Goal: Task Accomplishment & Management: Complete application form

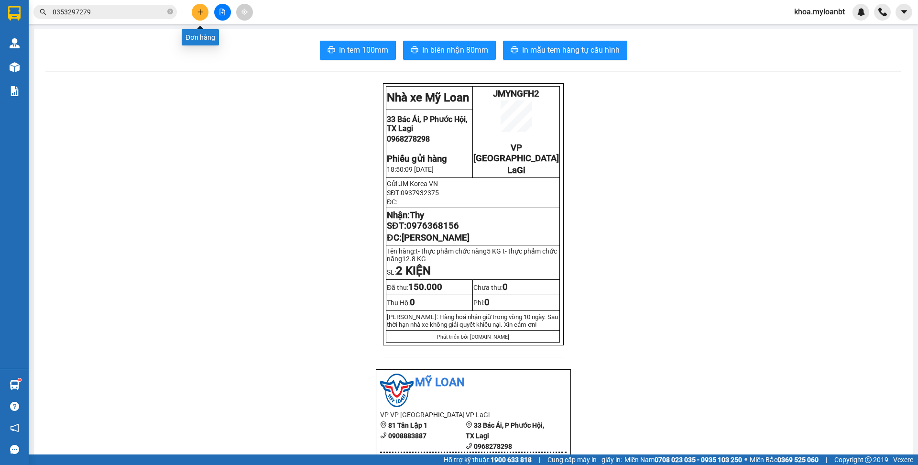
click at [201, 15] on icon "plus" at bounding box center [200, 12] width 7 height 7
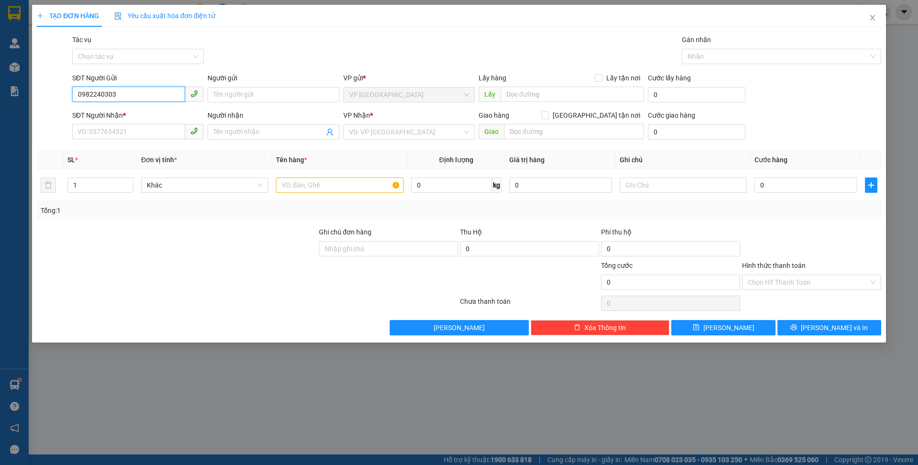
click at [144, 90] on input "0982240303" at bounding box center [128, 94] width 113 height 15
type input "0982240303"
click at [301, 186] on input "text" at bounding box center [339, 184] width 127 height 15
paste input "t- thực phẩm chức năng"
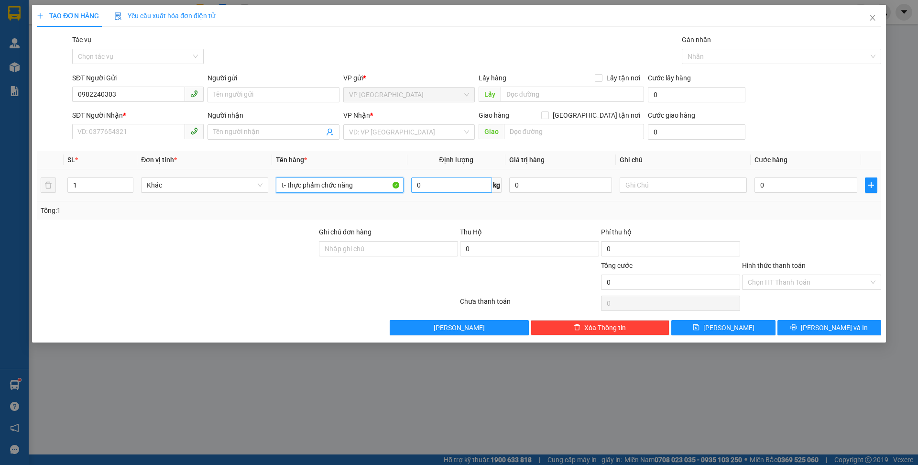
type input "t- thực phẩm chức năng"
click at [442, 185] on input "0" at bounding box center [451, 184] width 81 height 15
type input "12"
click at [865, 183] on span "plus" at bounding box center [870, 185] width 11 height 8
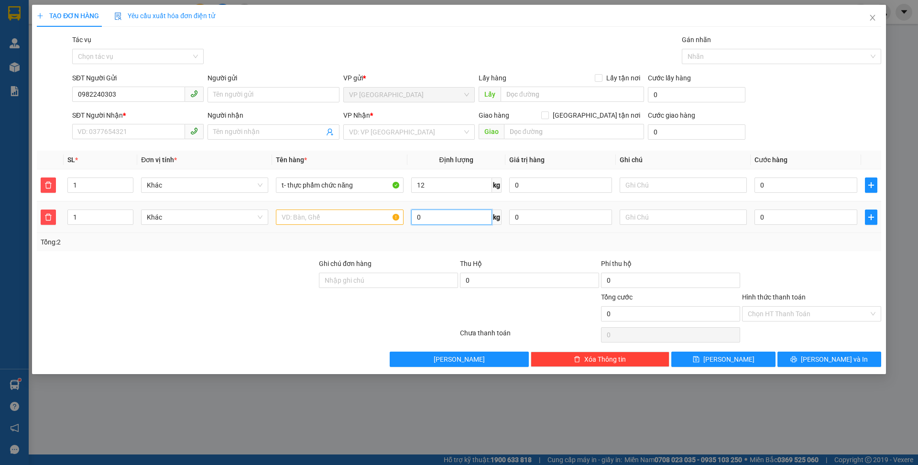
click at [438, 217] on input "0" at bounding box center [451, 216] width 81 height 15
type input "5"
click at [839, 181] on input "0" at bounding box center [805, 184] width 103 height 15
type input "6"
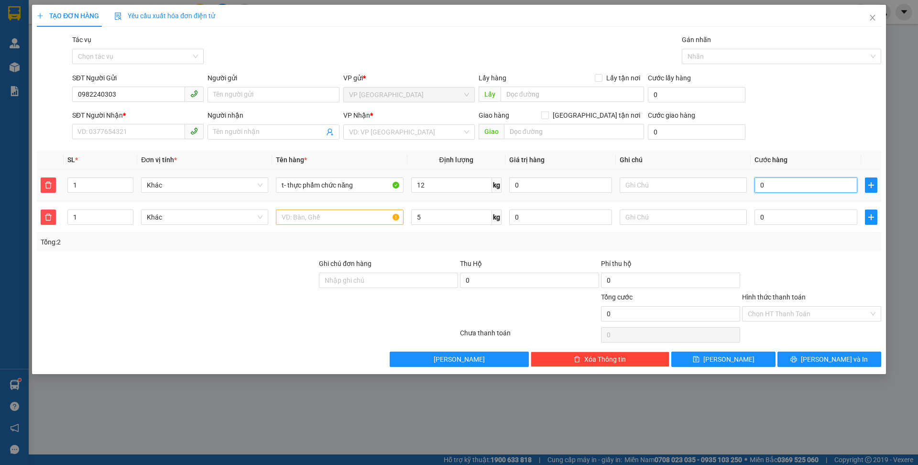
type input "6"
type input "60"
type input "60.000"
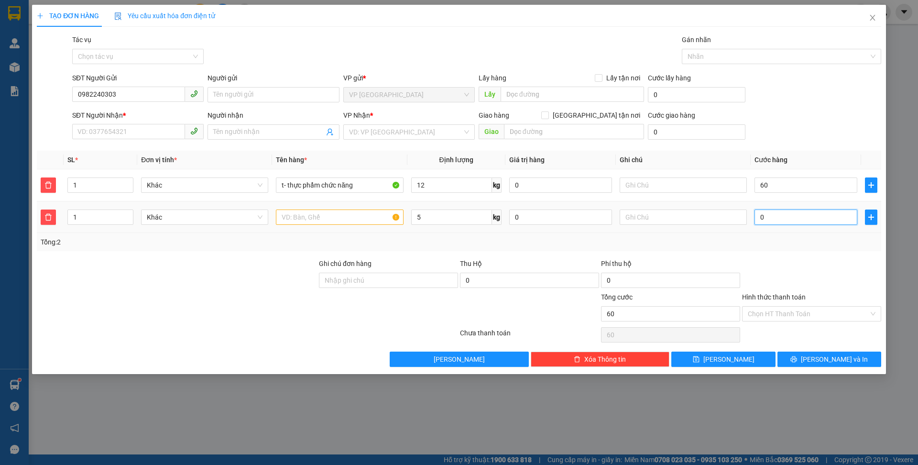
type input "60.000"
click at [781, 221] on input "0" at bounding box center [805, 216] width 103 height 15
type input "60.005"
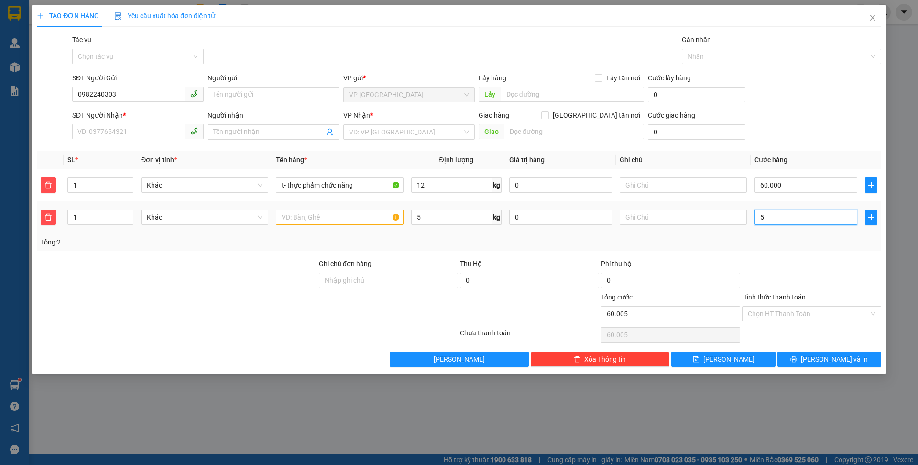
type input "50"
type input "60.050"
type input "50"
type input "110.000"
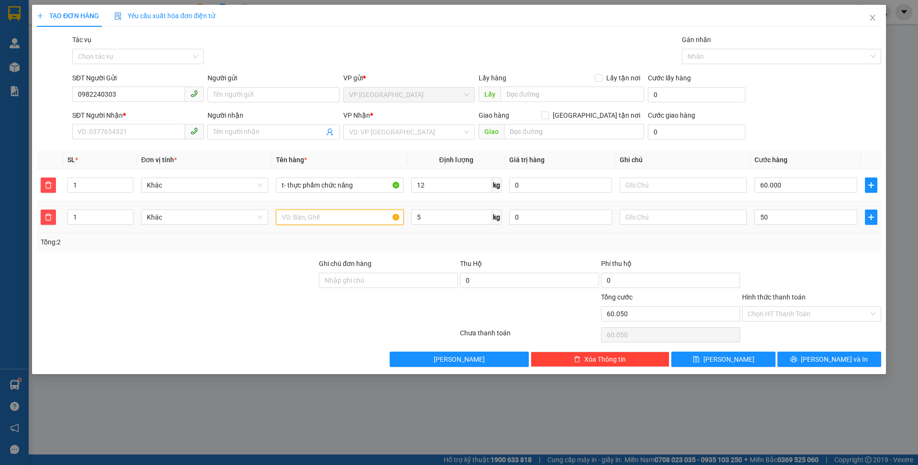
type input "110.000"
type input "50.000"
click at [331, 215] on input "text" at bounding box center [339, 216] width 127 height 15
paste input "t- thực phẩm chức năng"
type input "t- thực phẩm chức năng"
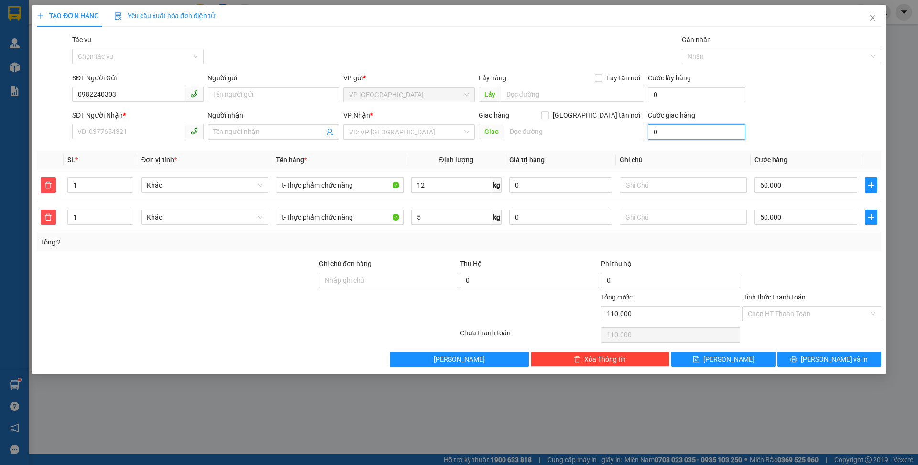
click at [654, 133] on input "0" at bounding box center [696, 131] width 97 height 15
type input "4"
type input "110.004"
type input "40"
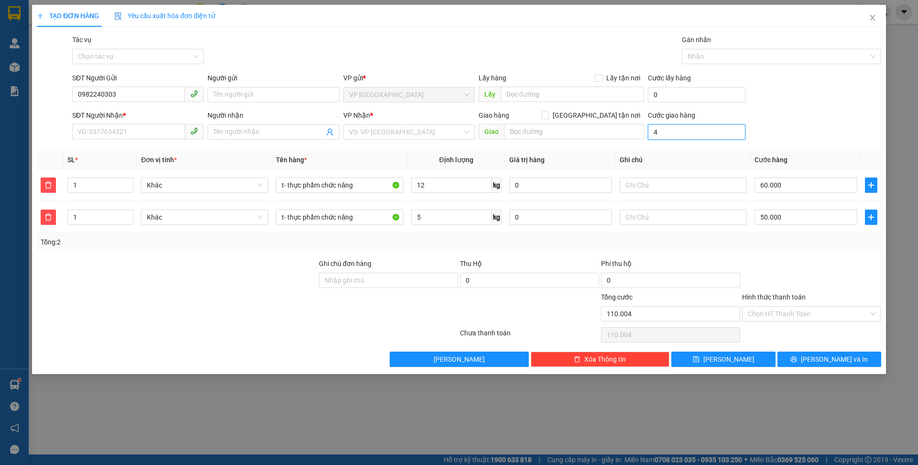
type input "110.040"
type input "40.000"
type input "150.000"
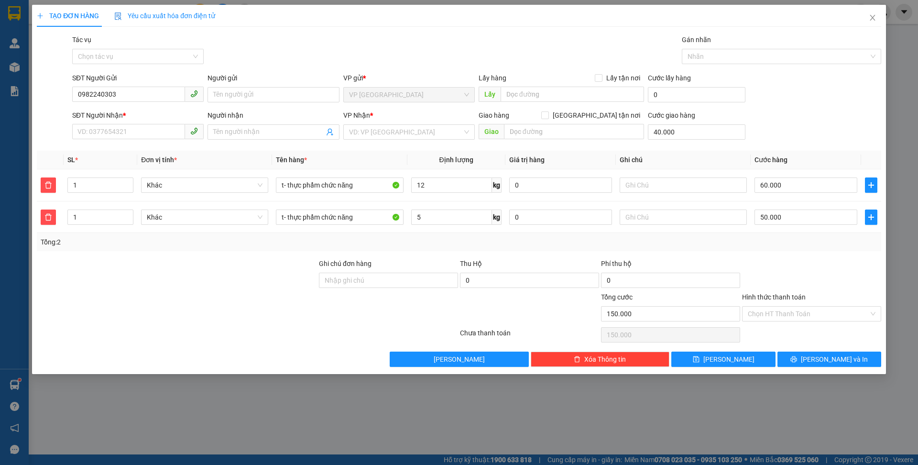
click at [748, 284] on div at bounding box center [811, 274] width 141 height 33
click at [798, 350] on div "Transit Pickup Surcharge Ids Transit Deliver Surcharge Ids Transit Deliver Surc…" at bounding box center [459, 200] width 844 height 332
click at [798, 355] on button "[PERSON_NAME] và In" at bounding box center [829, 358] width 104 height 15
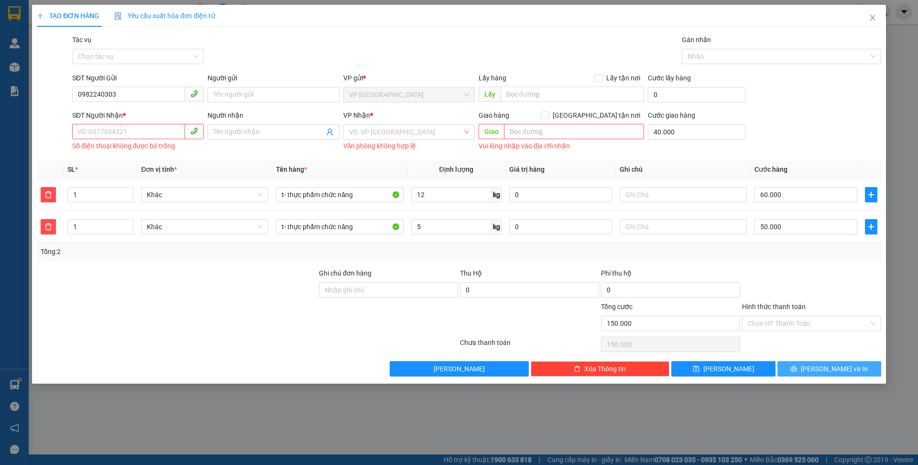
click at [150, 139] on span at bounding box center [137, 131] width 131 height 15
click at [154, 135] on input "SĐT Người Nhận *" at bounding box center [128, 131] width 113 height 15
paste input "0976368156"
type input "0976368156"
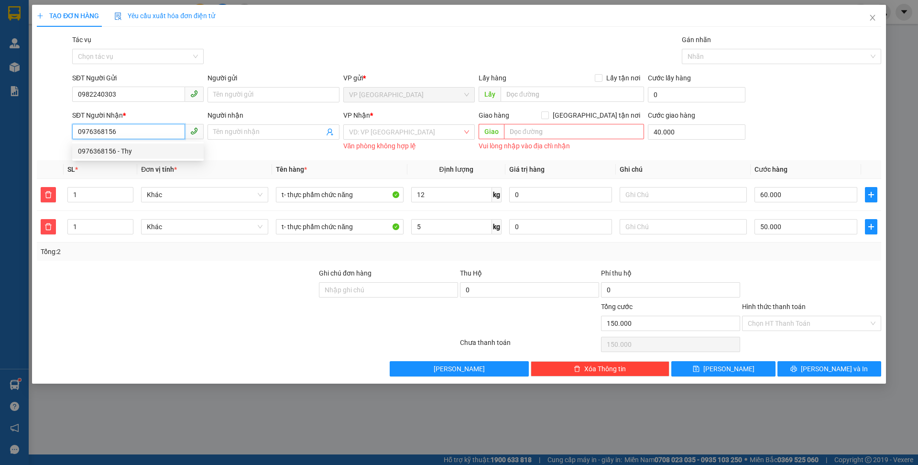
click at [154, 130] on input "0976368156" at bounding box center [128, 131] width 113 height 15
click at [149, 146] on div "0976368156 - Thy" at bounding box center [138, 151] width 120 height 11
type input "Thy"
type input "[PERSON_NAME]"
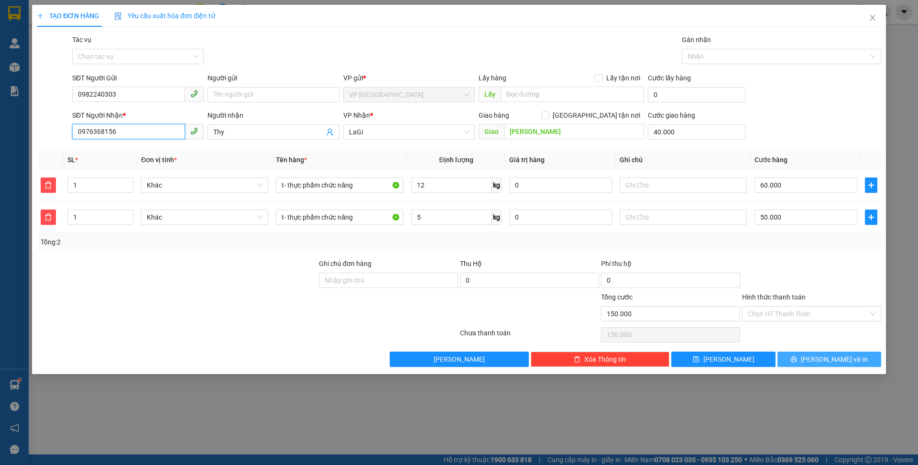
type input "0976368156"
click at [783, 354] on button "[PERSON_NAME] và In" at bounding box center [829, 358] width 104 height 15
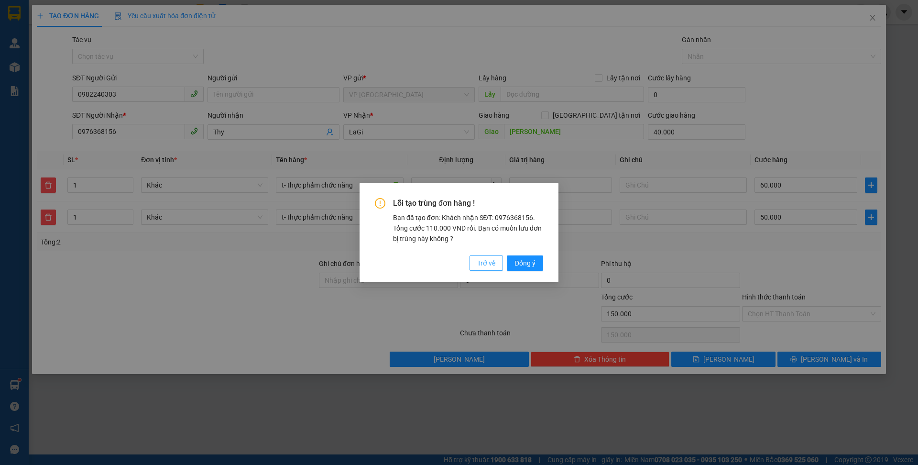
click at [469, 267] on button "Trở về" at bounding box center [485, 262] width 33 height 15
type input "0"
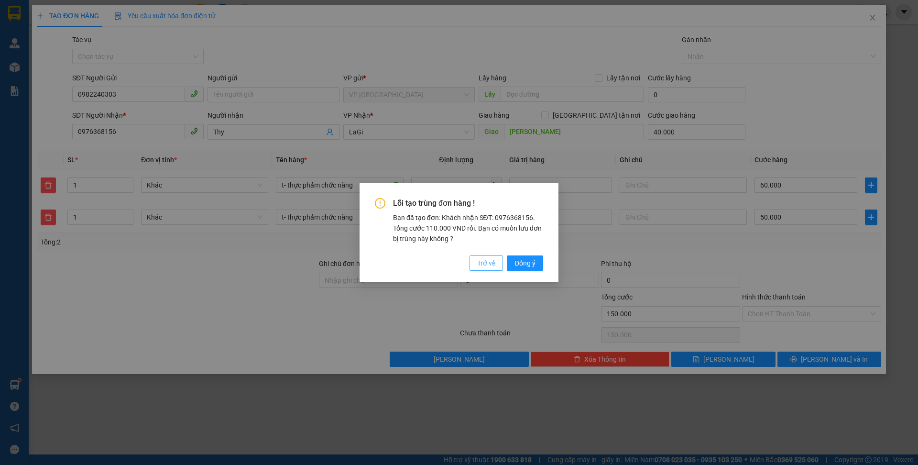
type input "0"
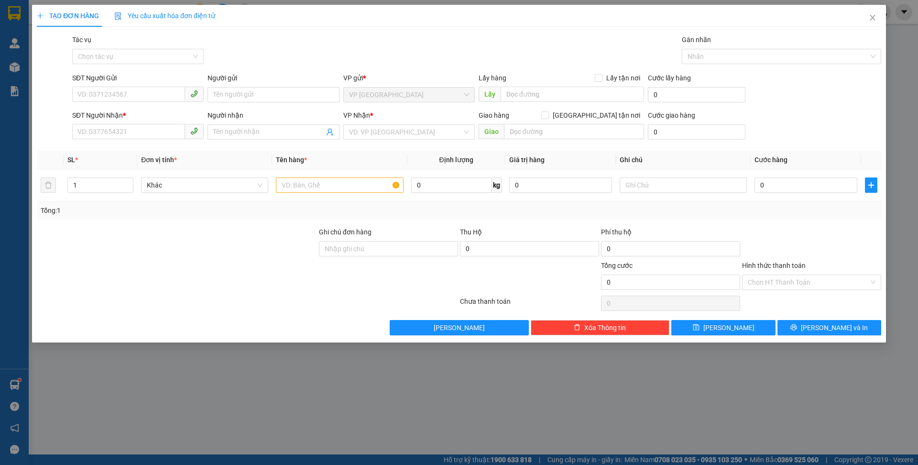
click at [562, 335] on div "TẠO ĐƠN HÀNG Yêu cầu xuất hóa đơn điện tử Transit Pickup Surcharge Ids Transit …" at bounding box center [459, 173] width 854 height 337
click at [564, 329] on button "Xóa Thông tin" at bounding box center [599, 327] width 139 height 15
click at [144, 94] on input "SĐT Người Gửi" at bounding box center [128, 94] width 113 height 15
type input "098242840"
click at [238, 101] on input "Người gửi" at bounding box center [272, 94] width 131 height 15
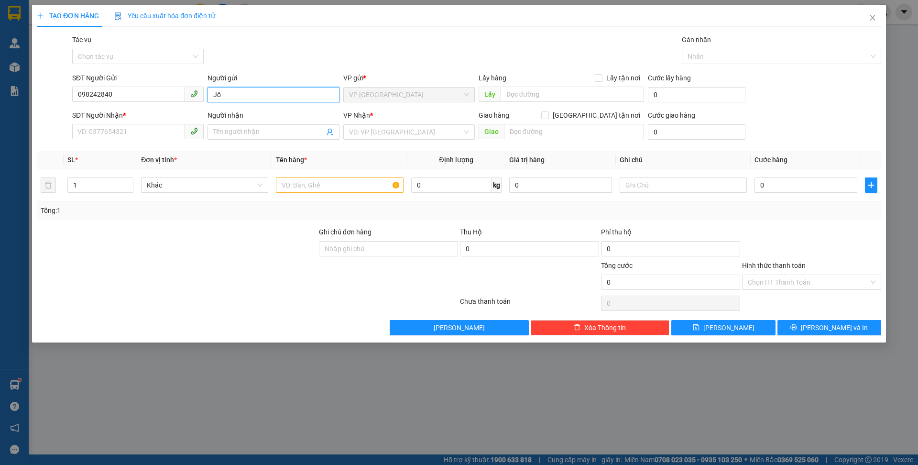
type input "J"
type input "[DEMOGRAPHIC_DATA]"
click at [178, 138] on input "SĐT Người Nhận *" at bounding box center [128, 131] width 113 height 15
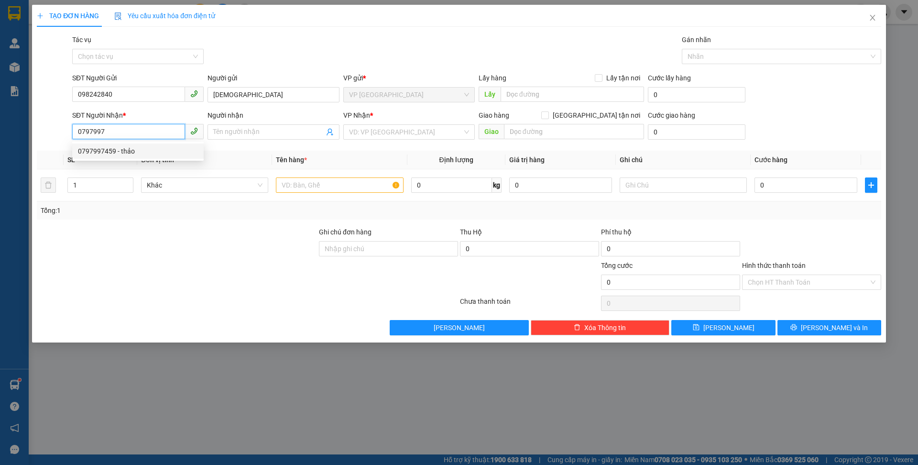
click at [186, 152] on div "0797997459 - thảo" at bounding box center [138, 151] width 120 height 11
type input "0797997459"
type input "thảo"
type input "0797997459"
click at [337, 195] on td at bounding box center [339, 185] width 135 height 32
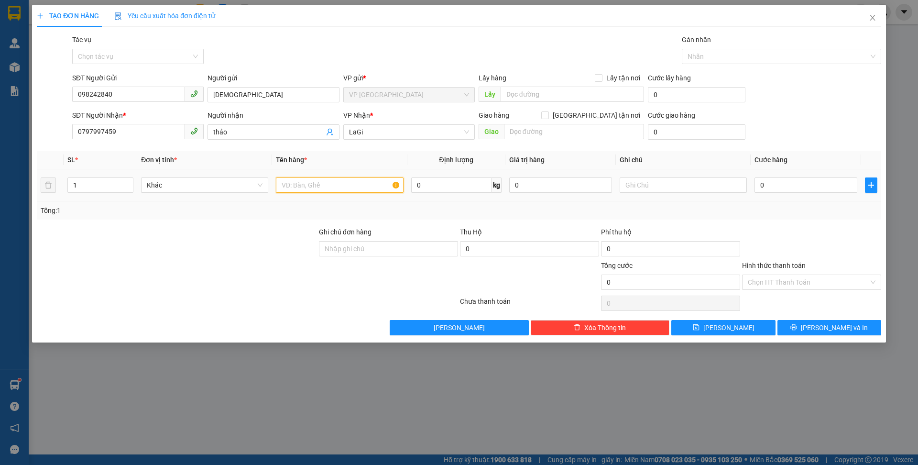
click at [336, 189] on input "text" at bounding box center [339, 184] width 127 height 15
type input "j-- mỹ phẩm"
click at [757, 173] on td "0" at bounding box center [805, 185] width 110 height 32
click at [759, 182] on input "0" at bounding box center [805, 184] width 103 height 15
type input "4"
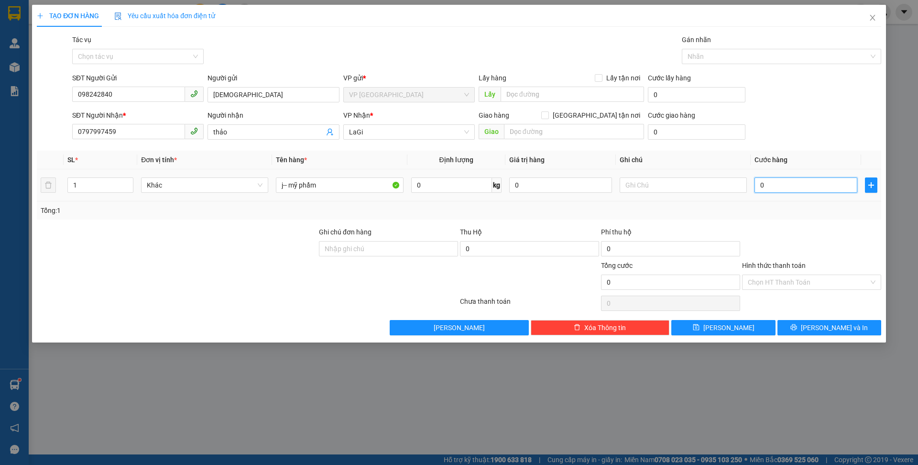
type input "4"
type input "40"
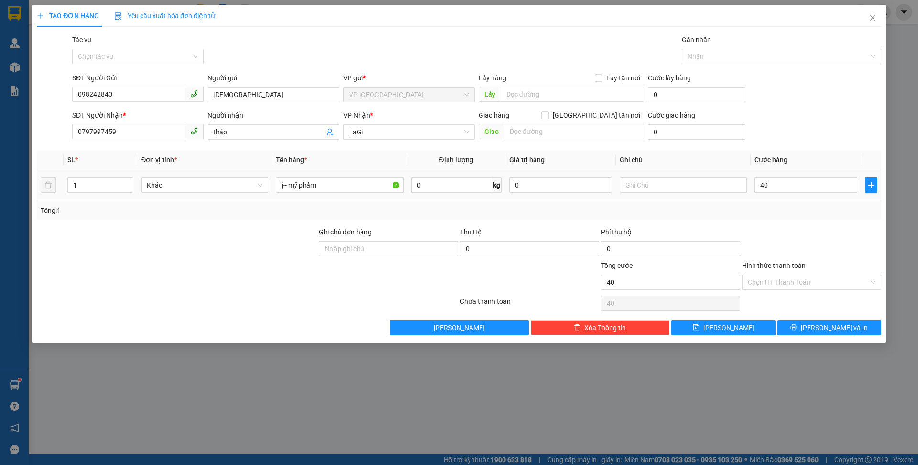
type input "40.000"
click at [774, 224] on div "Transit Pickup Surcharge Ids Transit Deliver Surcharge Ids Transit Deliver Surc…" at bounding box center [459, 184] width 844 height 301
drag, startPoint x: 801, startPoint y: 314, endPoint x: 797, endPoint y: 322, distance: 9.2
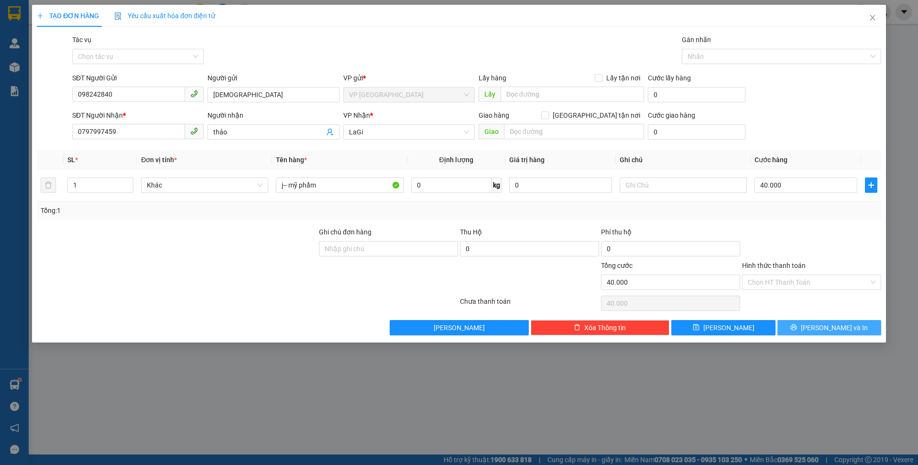
click at [801, 314] on div "Transit Pickup Surcharge Ids Transit Deliver Surcharge Ids Transit Deliver Surc…" at bounding box center [459, 184] width 844 height 301
click at [796, 323] on button "[PERSON_NAME] và In" at bounding box center [829, 327] width 104 height 15
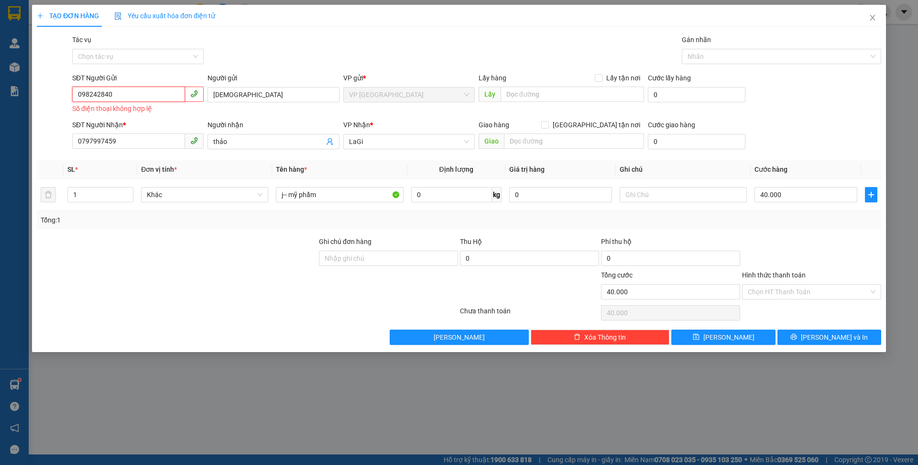
click at [156, 96] on input "098242840" at bounding box center [128, 94] width 113 height 15
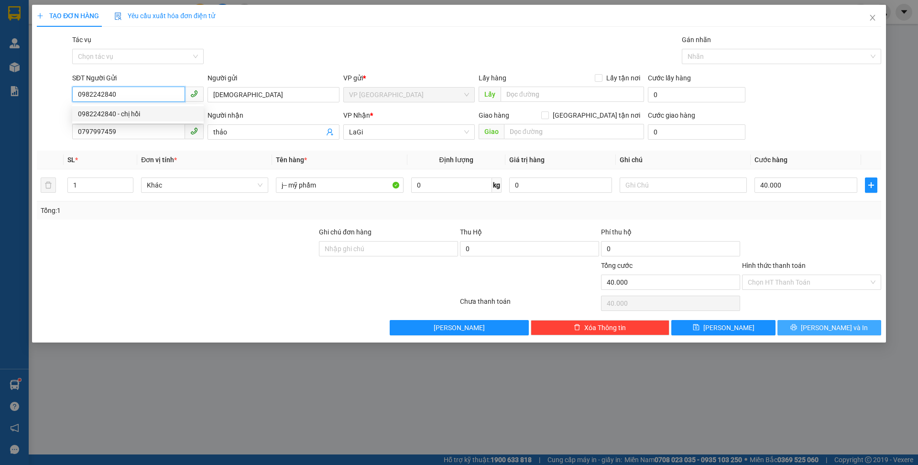
type input "0982242840"
click at [797, 328] on icon "printer" at bounding box center [793, 327] width 6 height 6
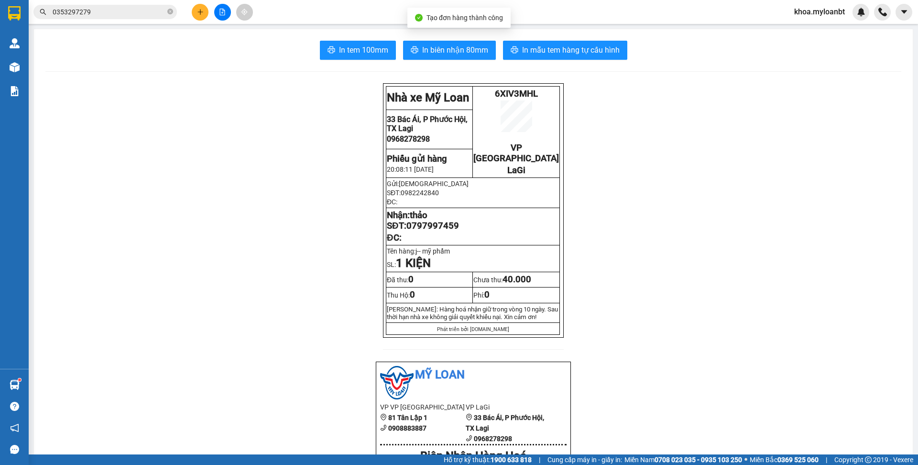
click at [487, 59] on button "In biên nhận 80mm" at bounding box center [449, 50] width 93 height 19
click at [573, 50] on span "In mẫu tem hàng tự cấu hình" at bounding box center [570, 50] width 97 height 12
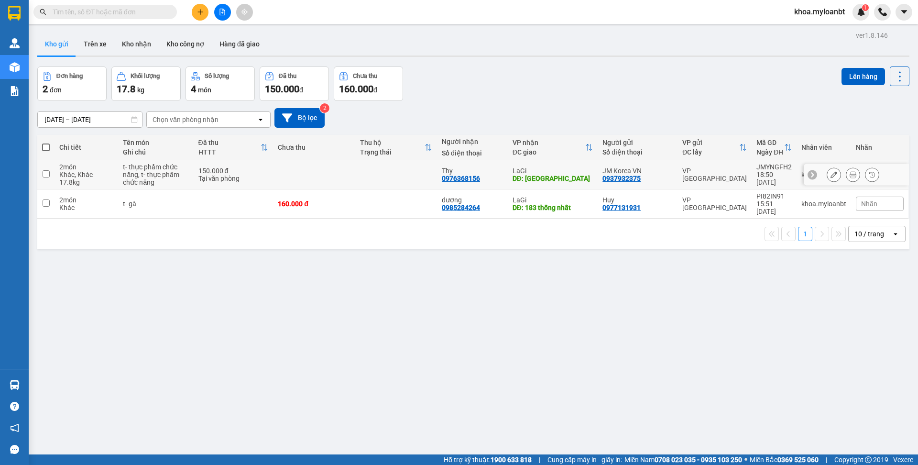
drag, startPoint x: 481, startPoint y: 179, endPoint x: 442, endPoint y: 182, distance: 39.7
click at [439, 183] on td "Thy 0976368156" at bounding box center [472, 174] width 71 height 29
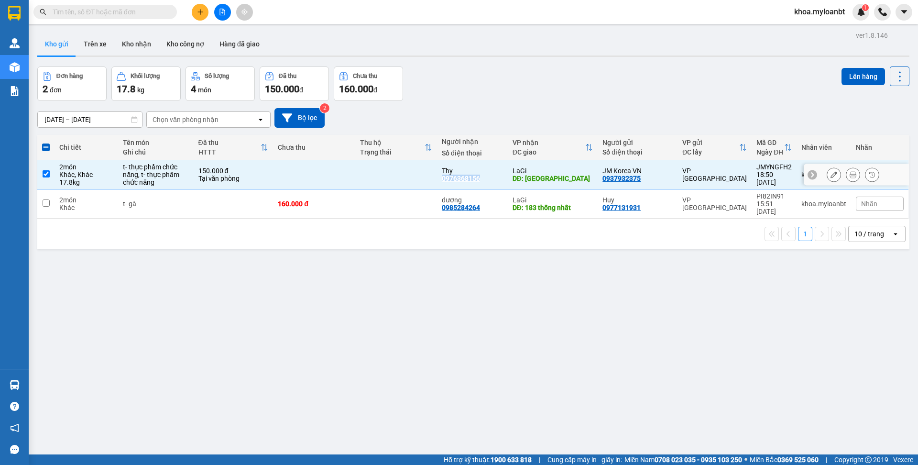
drag, startPoint x: 434, startPoint y: 181, endPoint x: 485, endPoint y: 182, distance: 51.1
click at [485, 182] on td "Thy 0976368156" at bounding box center [472, 174] width 71 height 29
checkbox input "false"
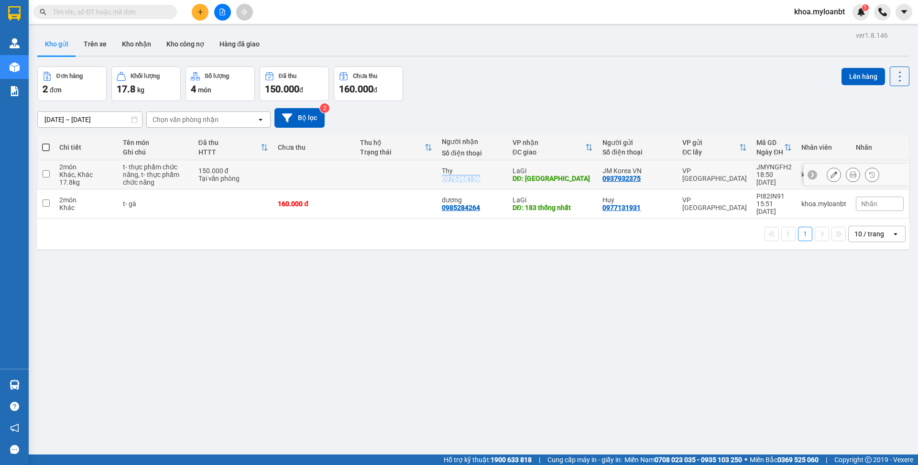
copy div "0976368156"
click at [827, 175] on button at bounding box center [833, 174] width 13 height 17
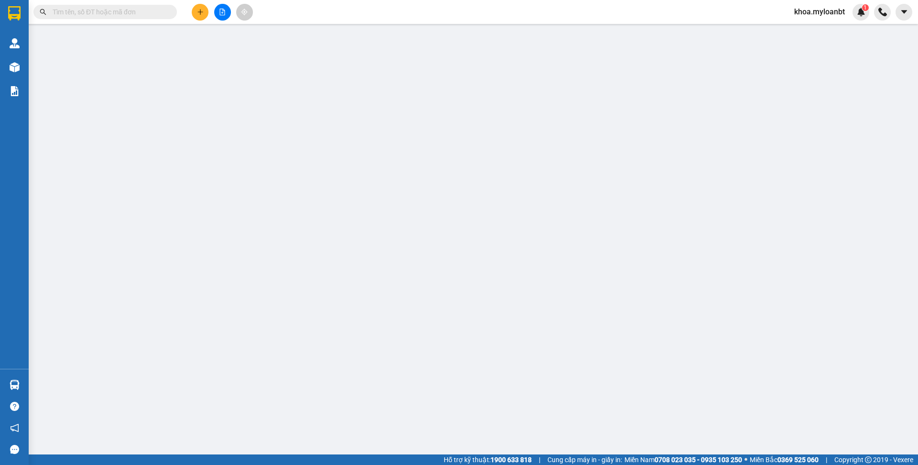
type input "0937932375"
type input "0976368156"
type input "[PERSON_NAME]"
type input "0"
type input "150.000"
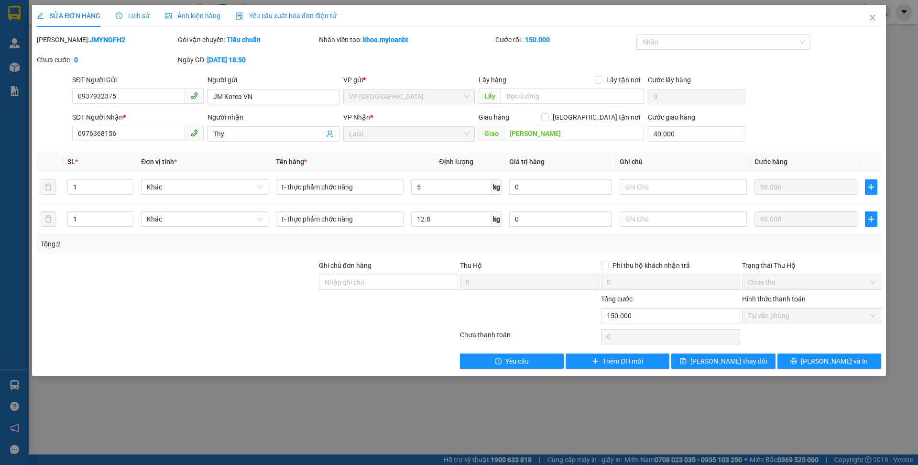
click at [755, 135] on div "SĐT Người Nhận * 0976368156 Người nhận Thy VP Nhận * LaGi Giao hàng Giao tận nơ…" at bounding box center [476, 128] width 812 height 33
click at [851, 31] on div "SỬA ĐƠN HÀNG Lịch sử Ảnh kiện hàng Yêu cầu xuất hóa đơn điện tử Total Paid Fee …" at bounding box center [459, 187] width 844 height 364
